Goal: Find specific page/section

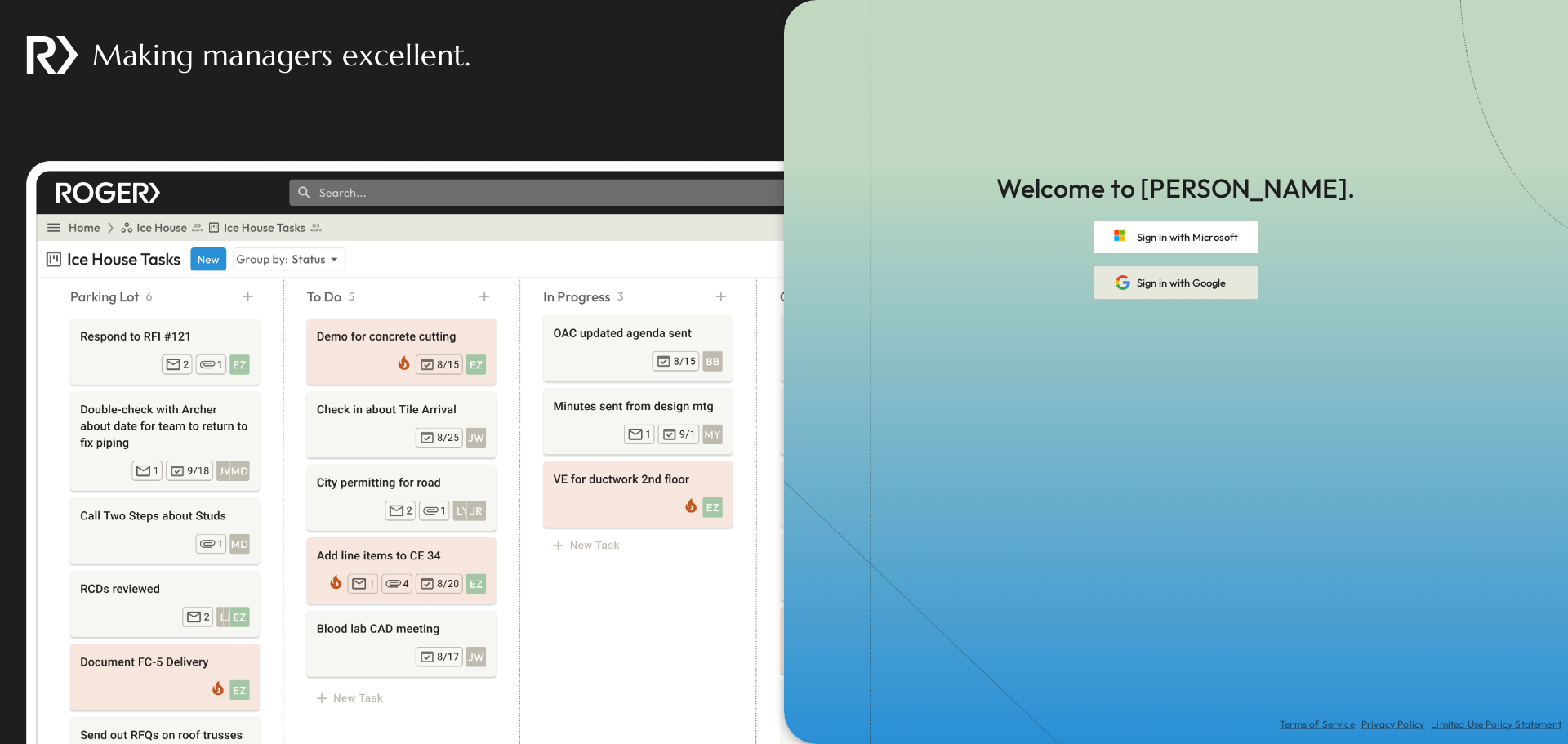
click at [1184, 283] on button "Sign in with Google" at bounding box center [1175, 283] width 163 height 33
click at [1185, 227] on button "Sign in with Microsoft" at bounding box center [1175, 237] width 163 height 33
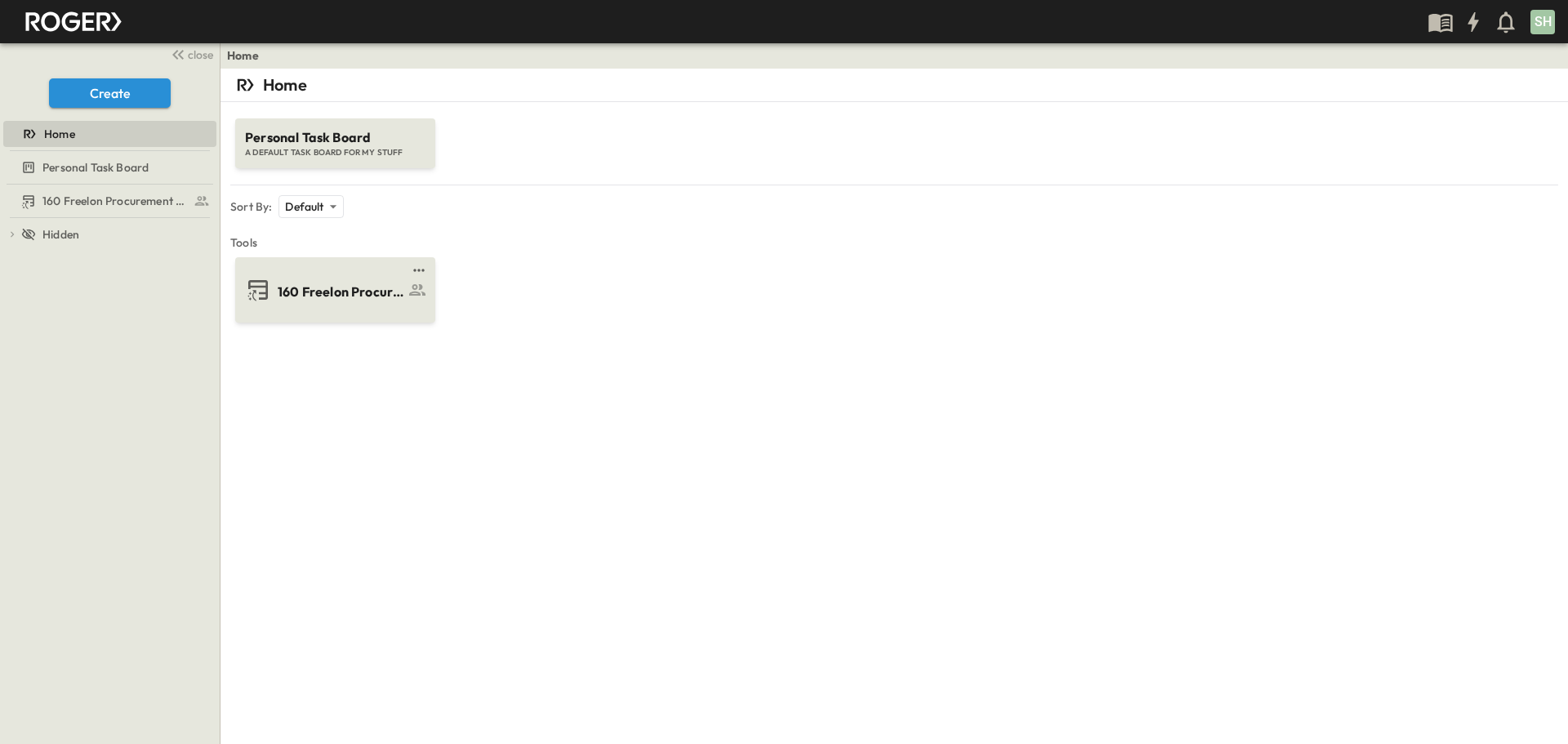
click at [367, 292] on span "160 Freelon Procurement Log" at bounding box center [340, 291] width 127 height 18
